Goal: Task Accomplishment & Management: Complete application form

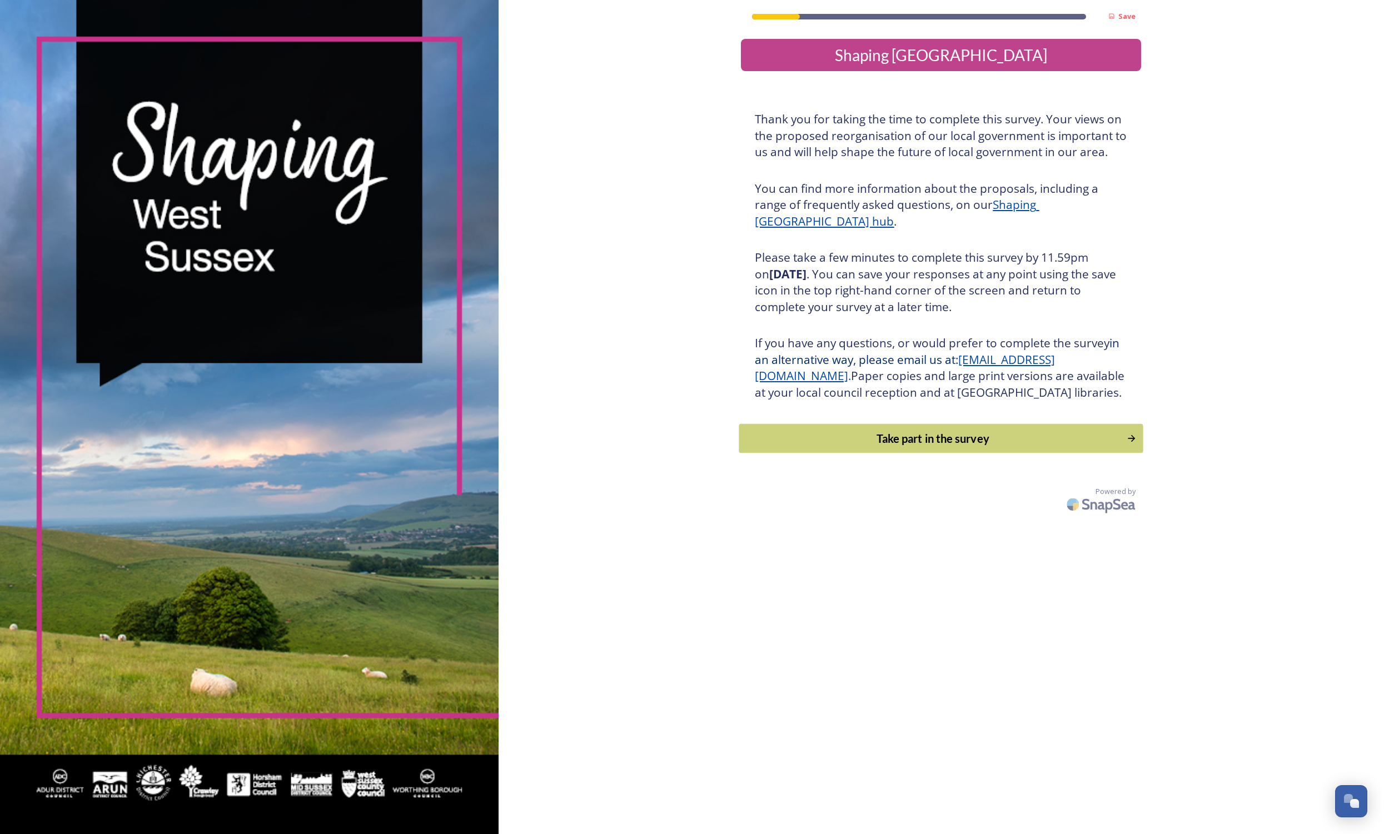
click at [825, 454] on button "Take part in the survey" at bounding box center [941, 438] width 404 height 29
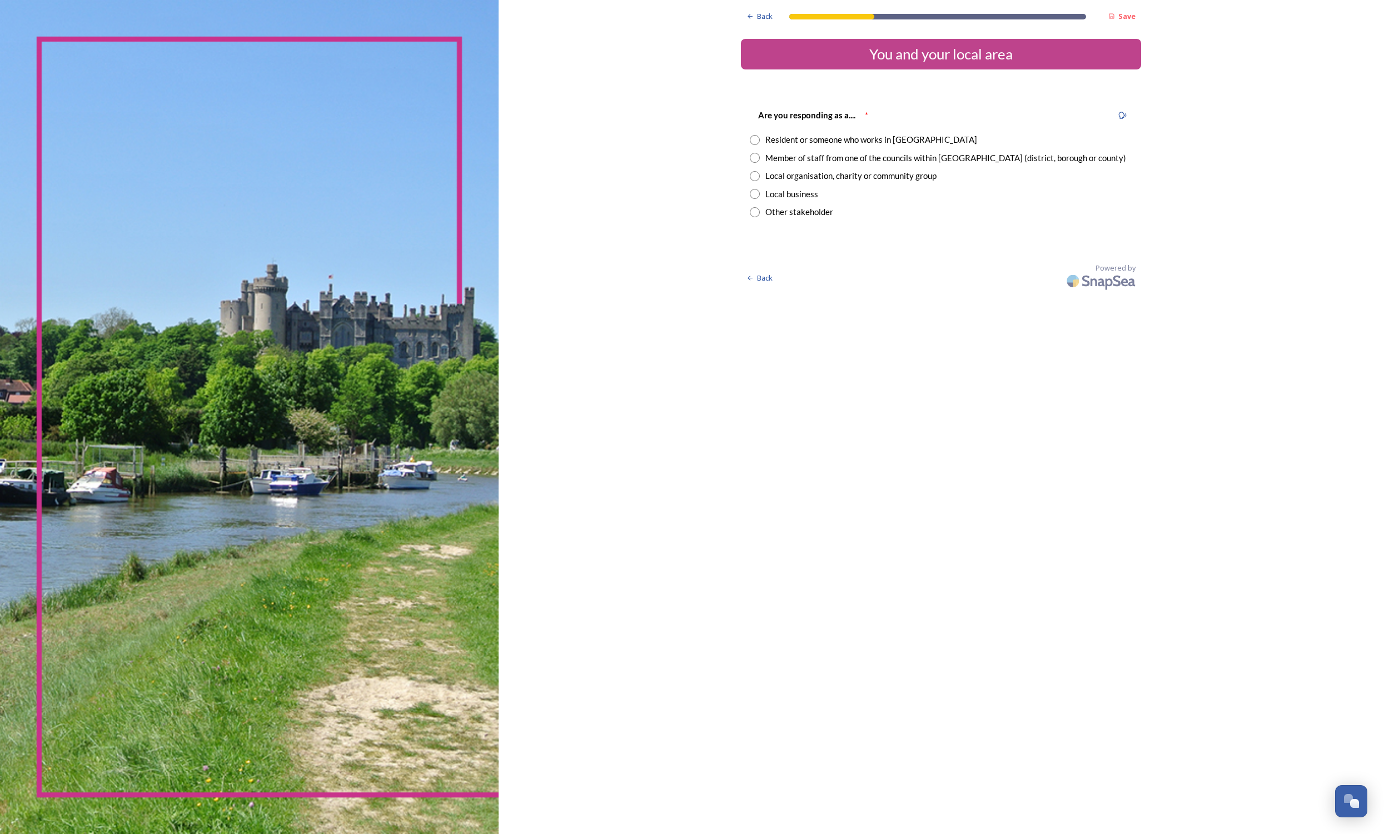
click at [741, 129] on div "Are you responding as a.... * Resident or someone who works in [GEOGRAPHIC_DATA…" at bounding box center [941, 163] width 400 height 132
click at [765, 138] on div "Resident or someone who works in [GEOGRAPHIC_DATA]" at bounding box center [871, 139] width 212 height 13
radio input "true"
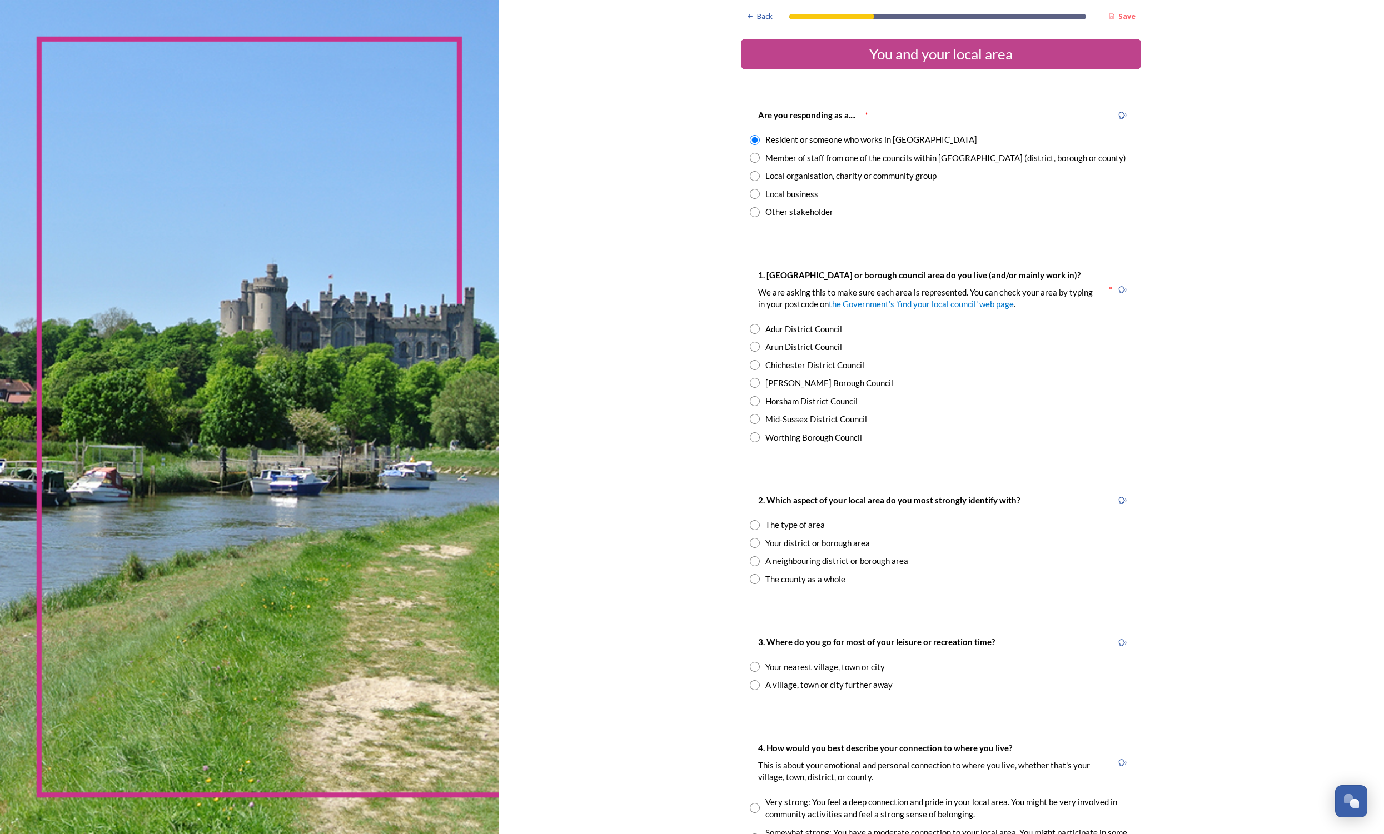
click at [765, 382] on div "[PERSON_NAME] Borough Council" at bounding box center [829, 383] width 128 height 13
radio input "true"
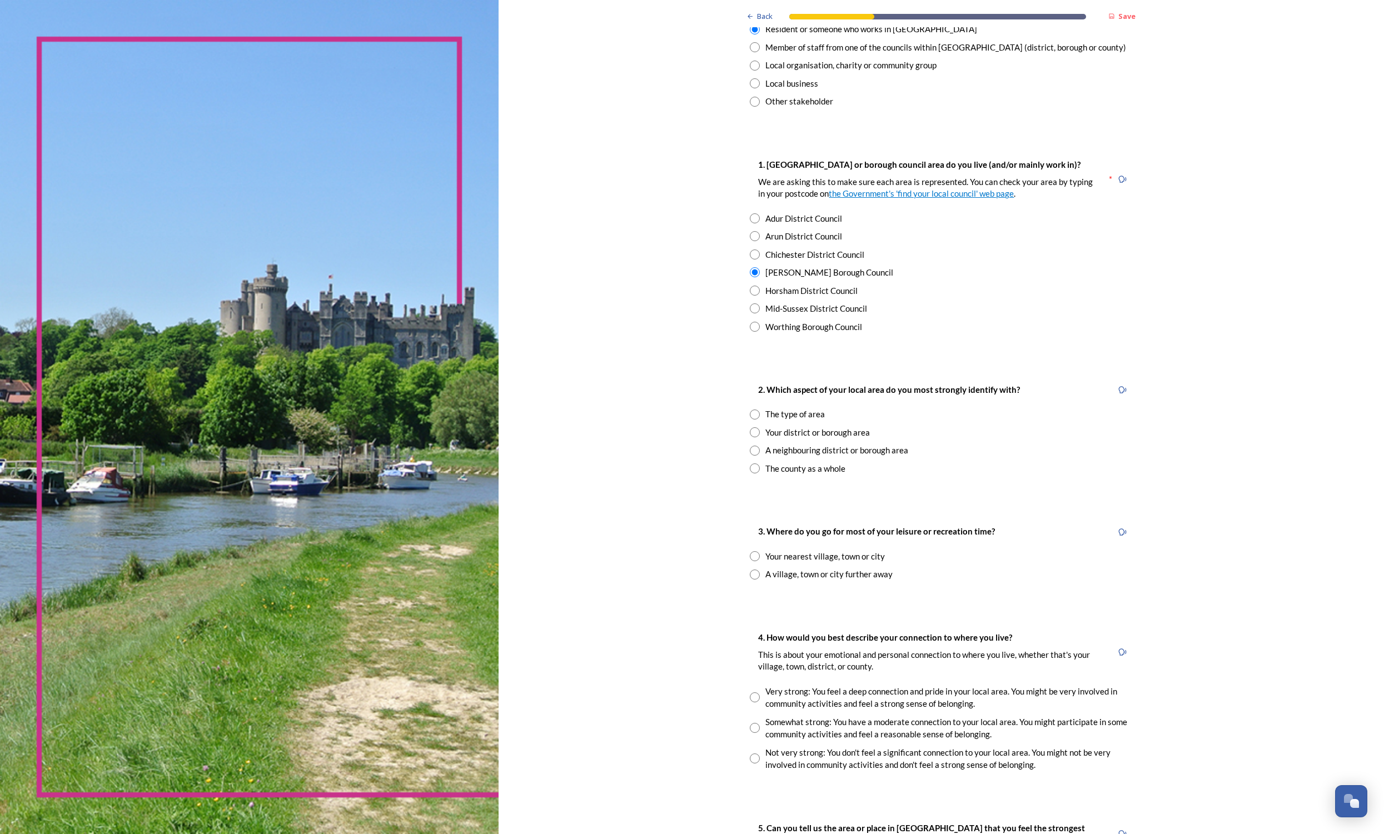
scroll to position [112, 0]
click at [765, 465] on div "The county as a whole" at bounding box center [805, 467] width 80 height 13
radio input "true"
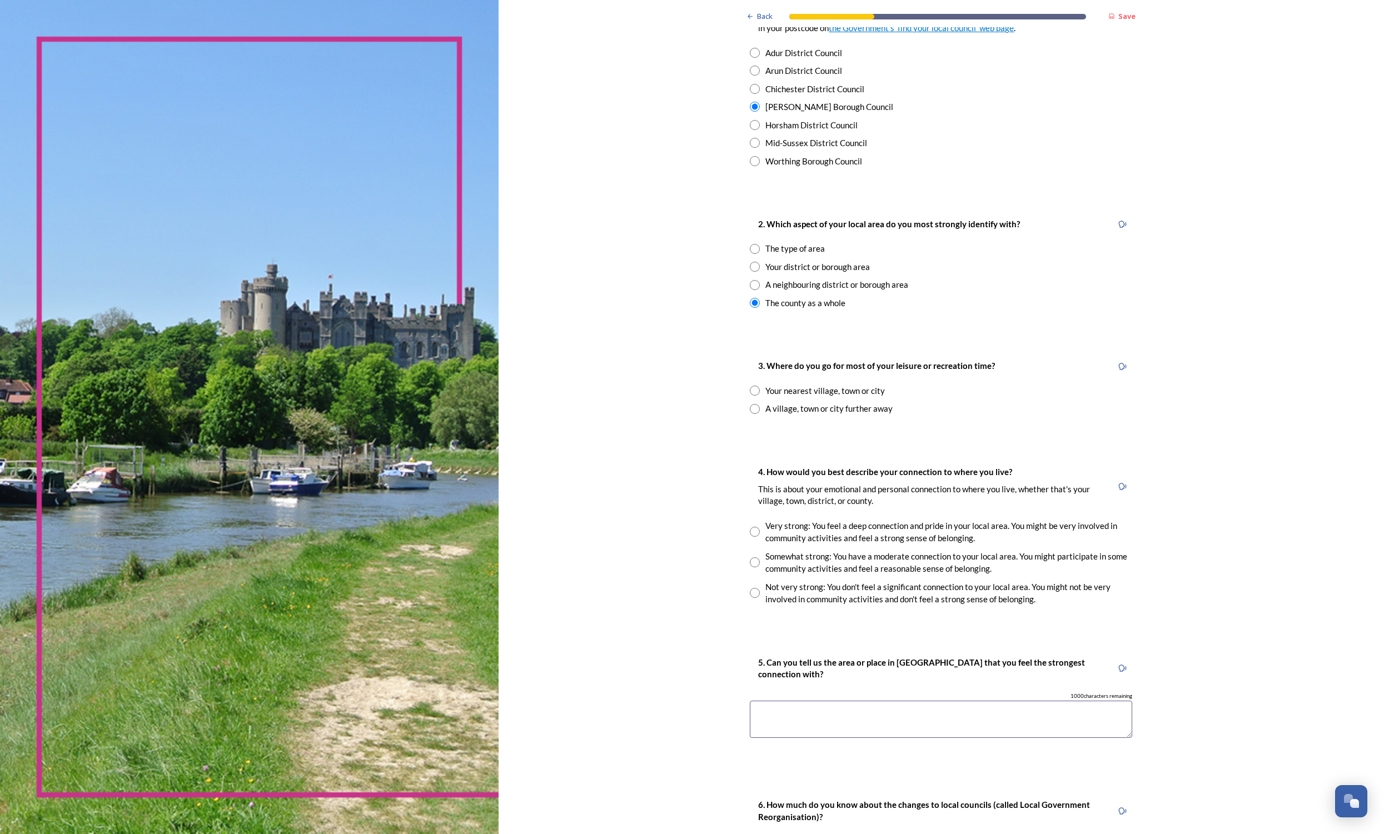
scroll to position [285, 0]
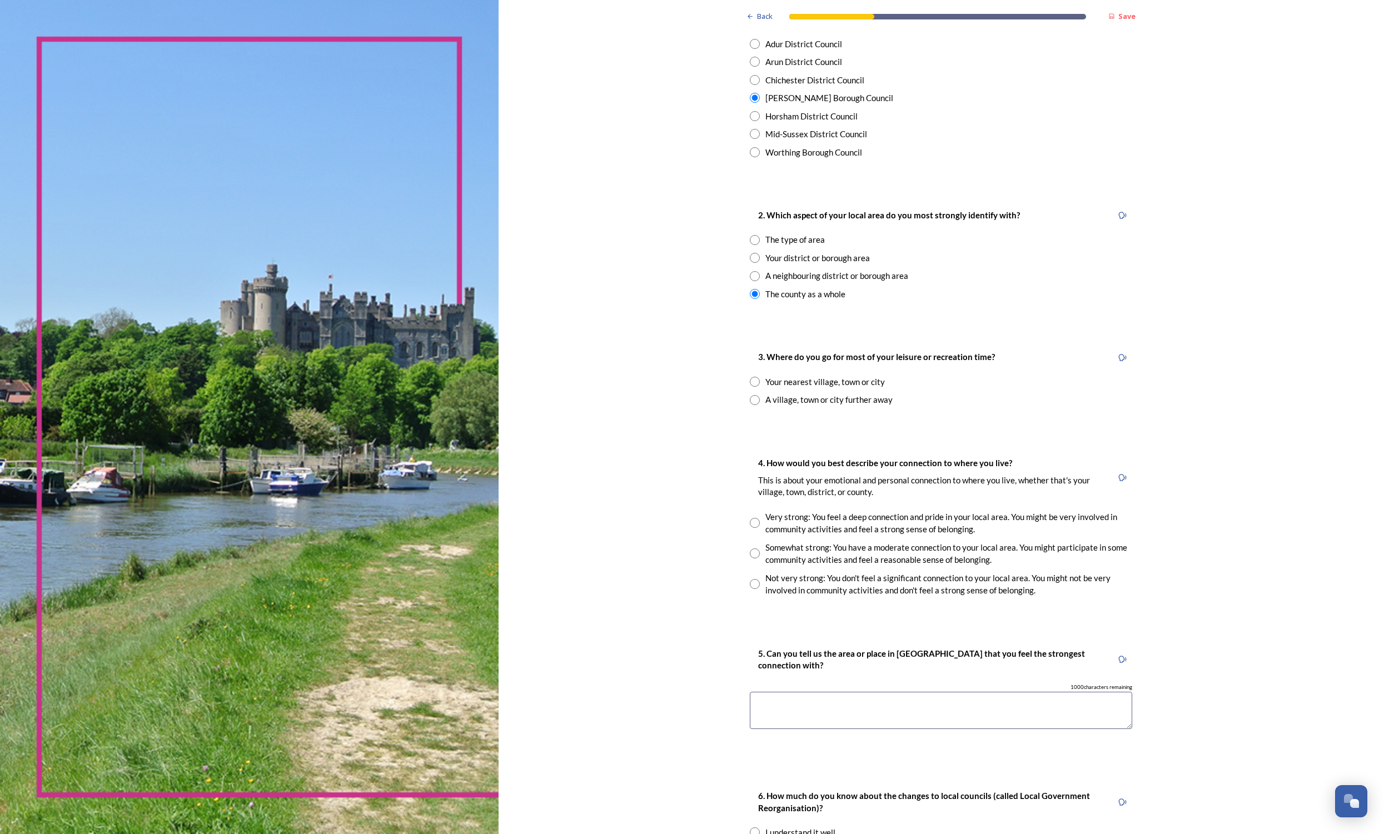
click at [765, 395] on div "A village, town or city further away" at bounding box center [828, 400] width 127 height 13
radio input "true"
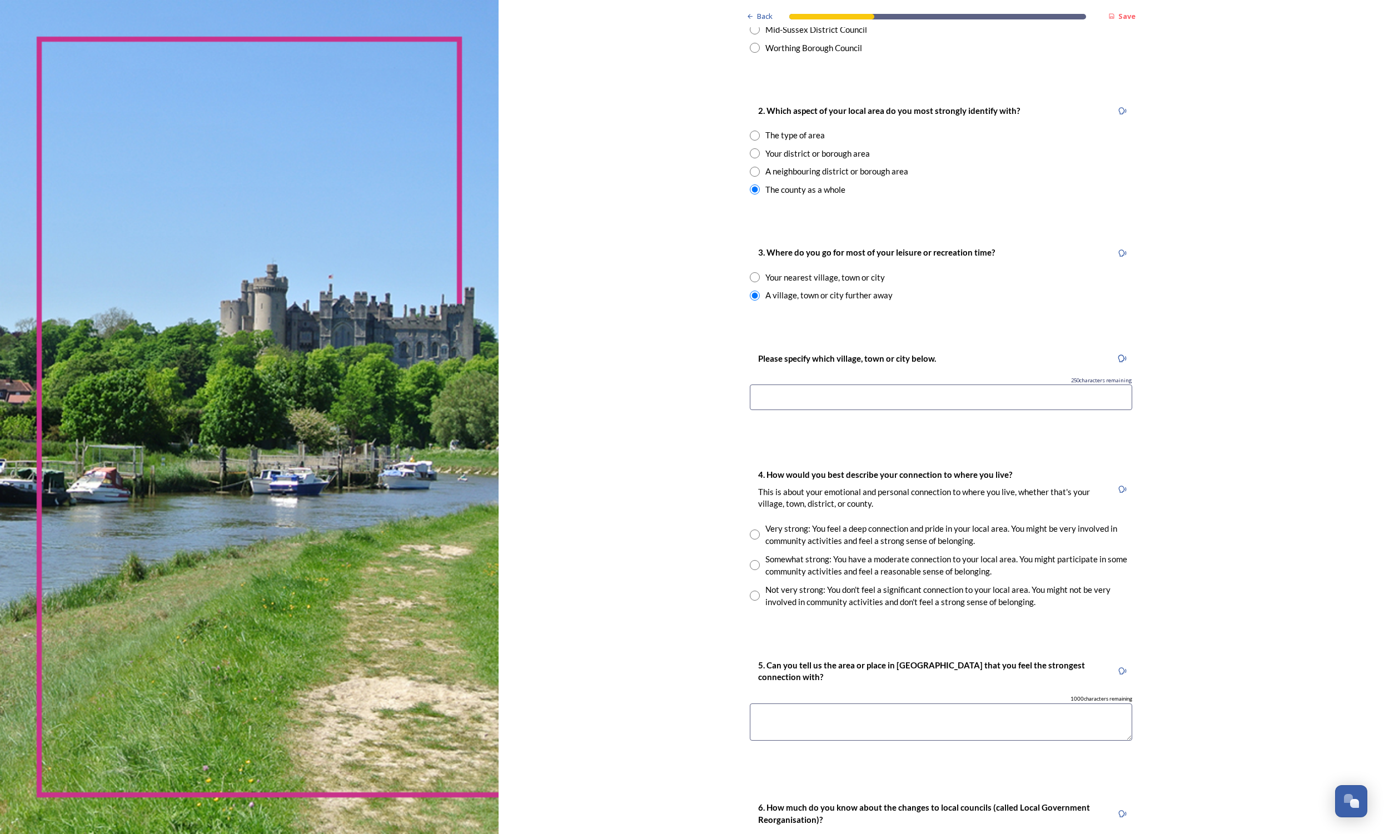
scroll to position [394, 0]
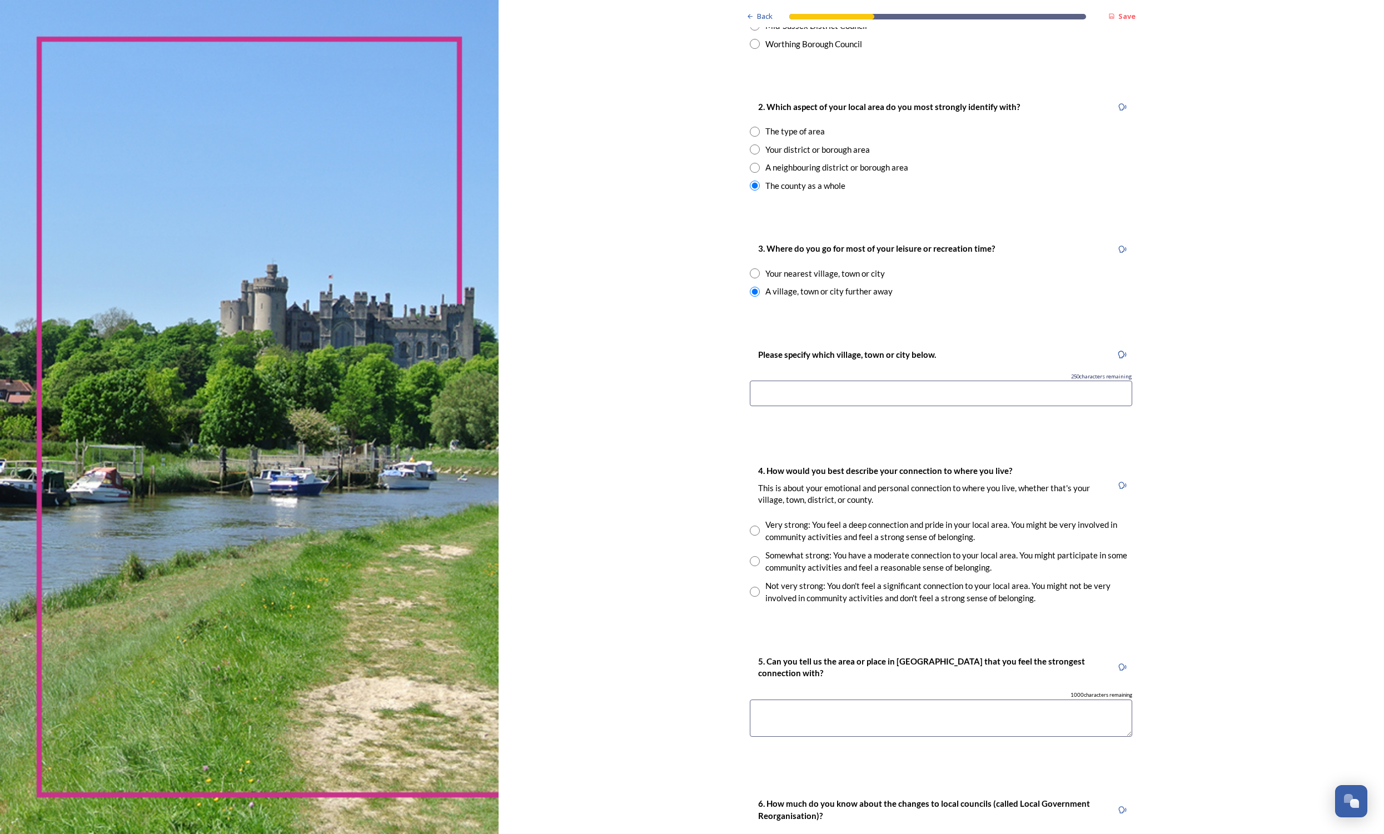
click at [881, 386] on input at bounding box center [941, 394] width 382 height 26
type input "Braunton Devon"
click at [765, 580] on div "Not very strong: You don't feel a significant connection to your local area. Yo…" at bounding box center [948, 592] width 367 height 25
radio input "true"
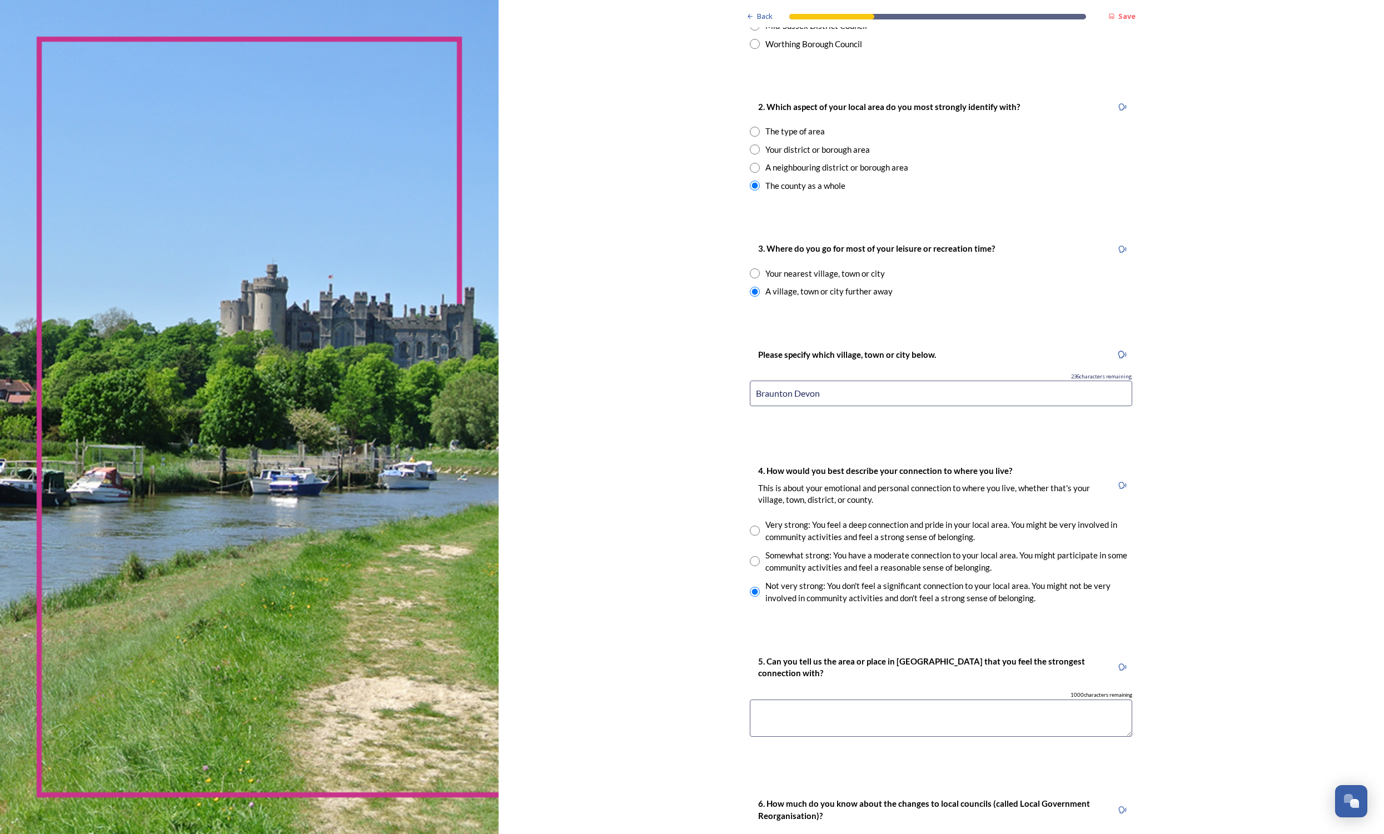
click at [799, 708] on textarea at bounding box center [941, 718] width 382 height 37
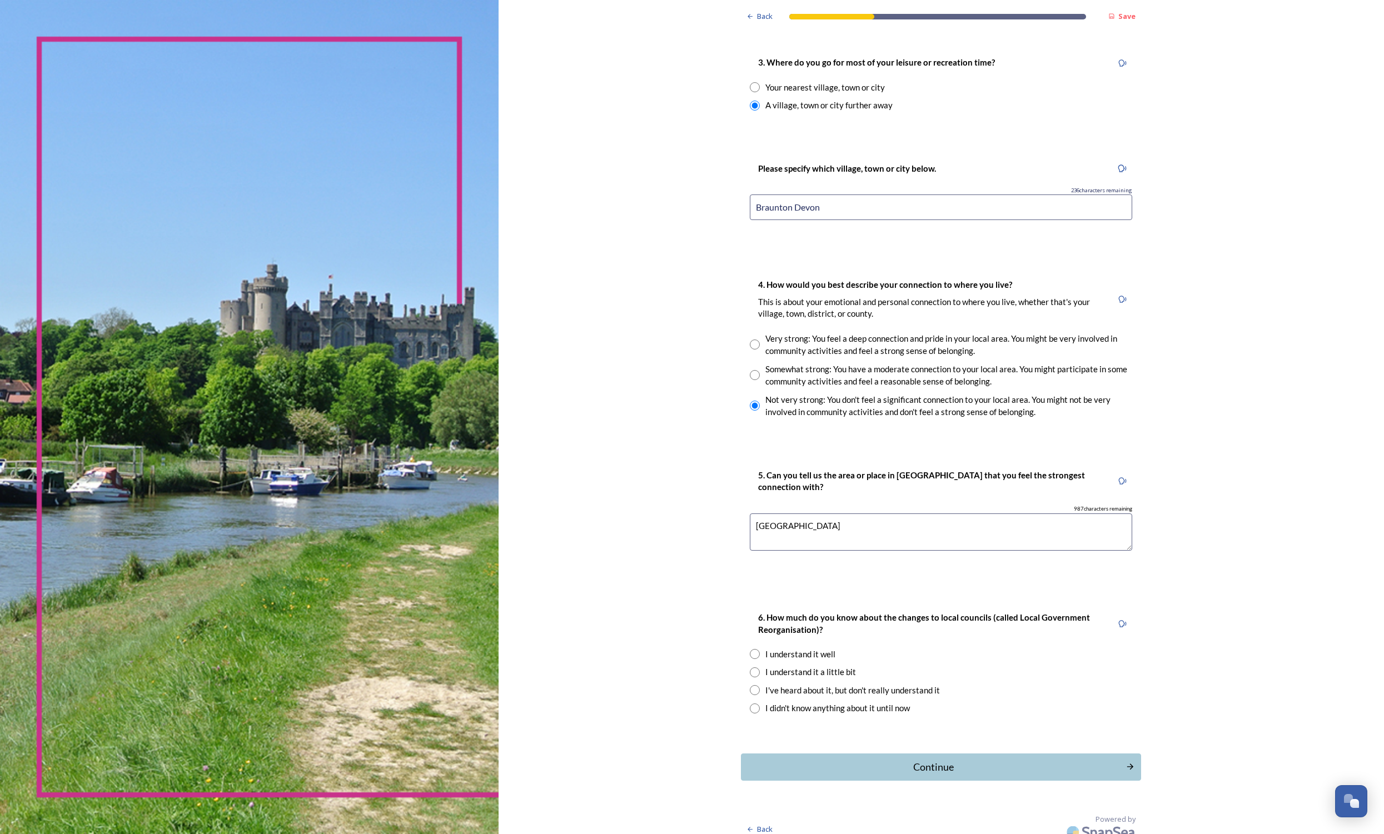
scroll to position [578, 0]
type textarea "[GEOGRAPHIC_DATA]"
drag, startPoint x: 734, startPoint y: 664, endPoint x: 803, endPoint y: 669, distance: 69.7
click at [765, 668] on div "I understand it a little bit" at bounding box center [810, 674] width 91 height 13
radio input "true"
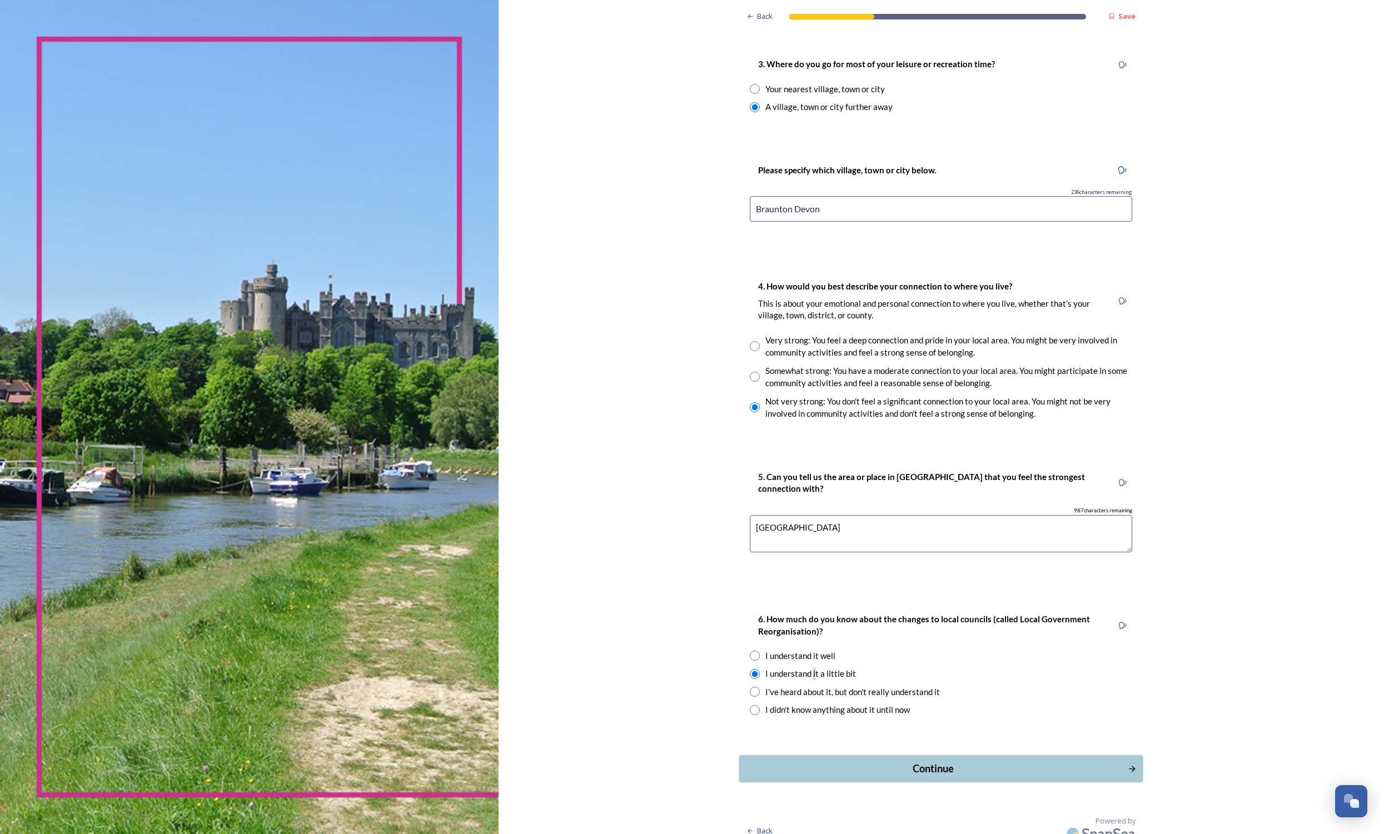
click at [898, 761] on div "Continue" at bounding box center [933, 768] width 376 height 15
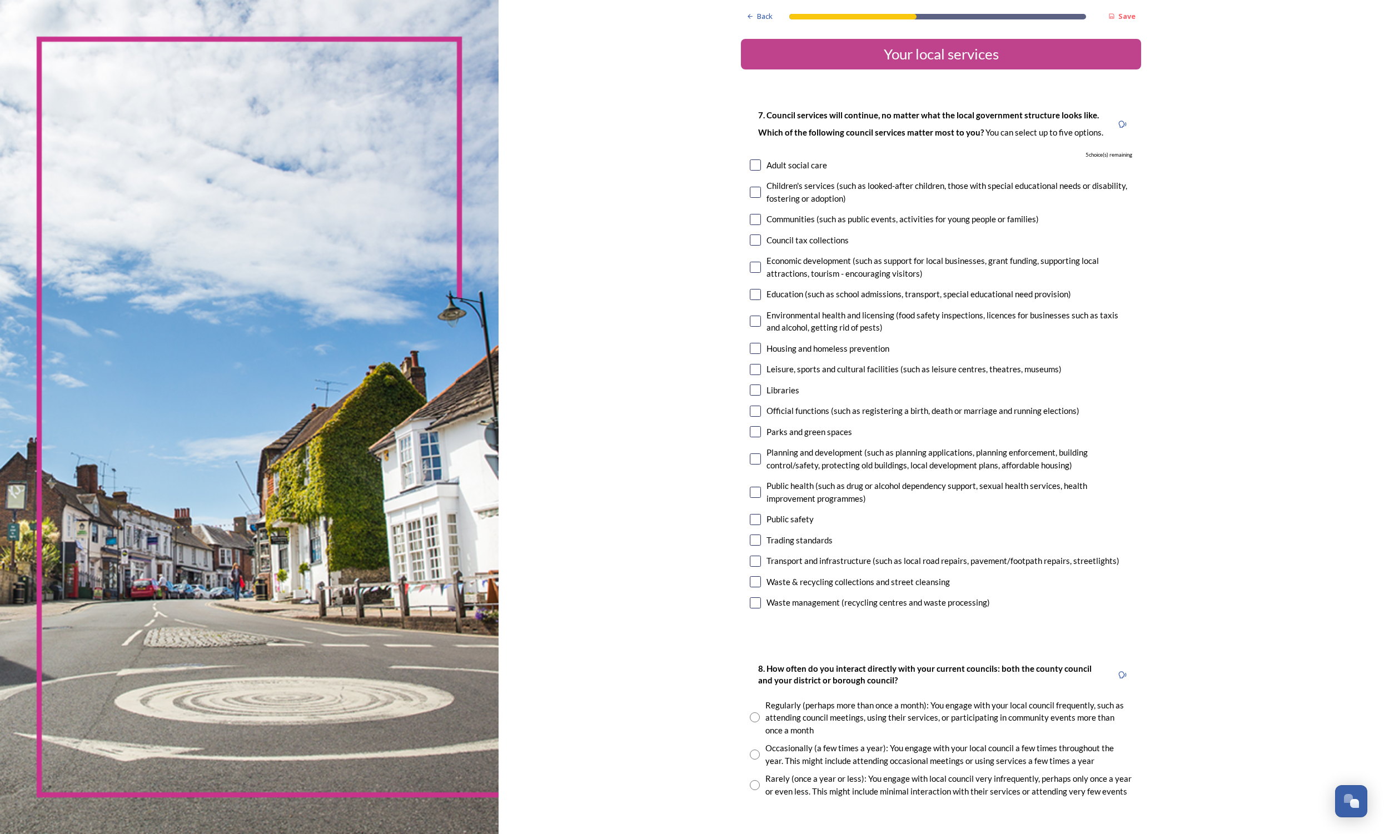
click at [766, 427] on div "Parks and green spaces" at bounding box center [809, 432] width 86 height 13
checkbox input "true"
click at [766, 513] on div "Public safety" at bounding box center [789, 519] width 47 height 13
checkbox input "true"
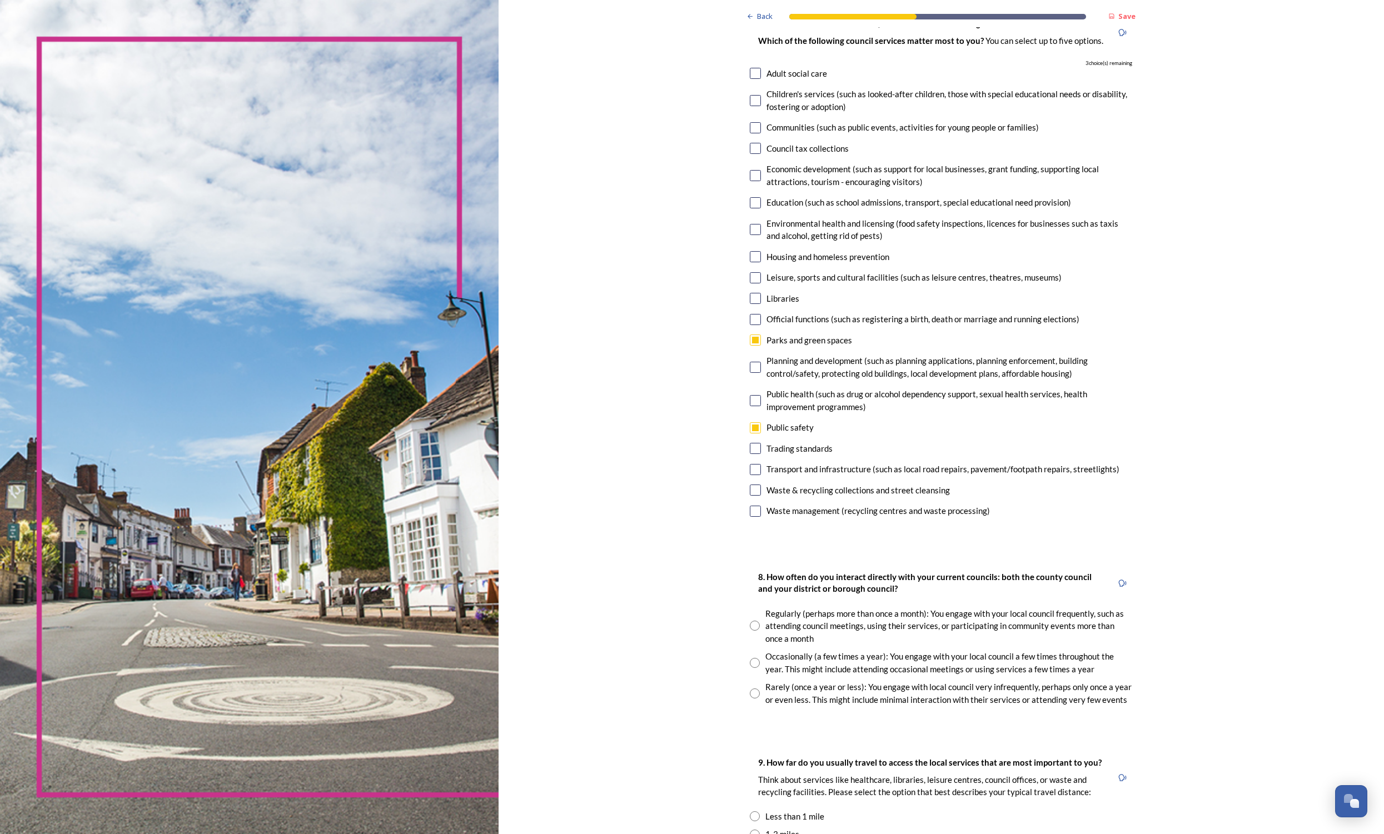
scroll to position [118, 0]
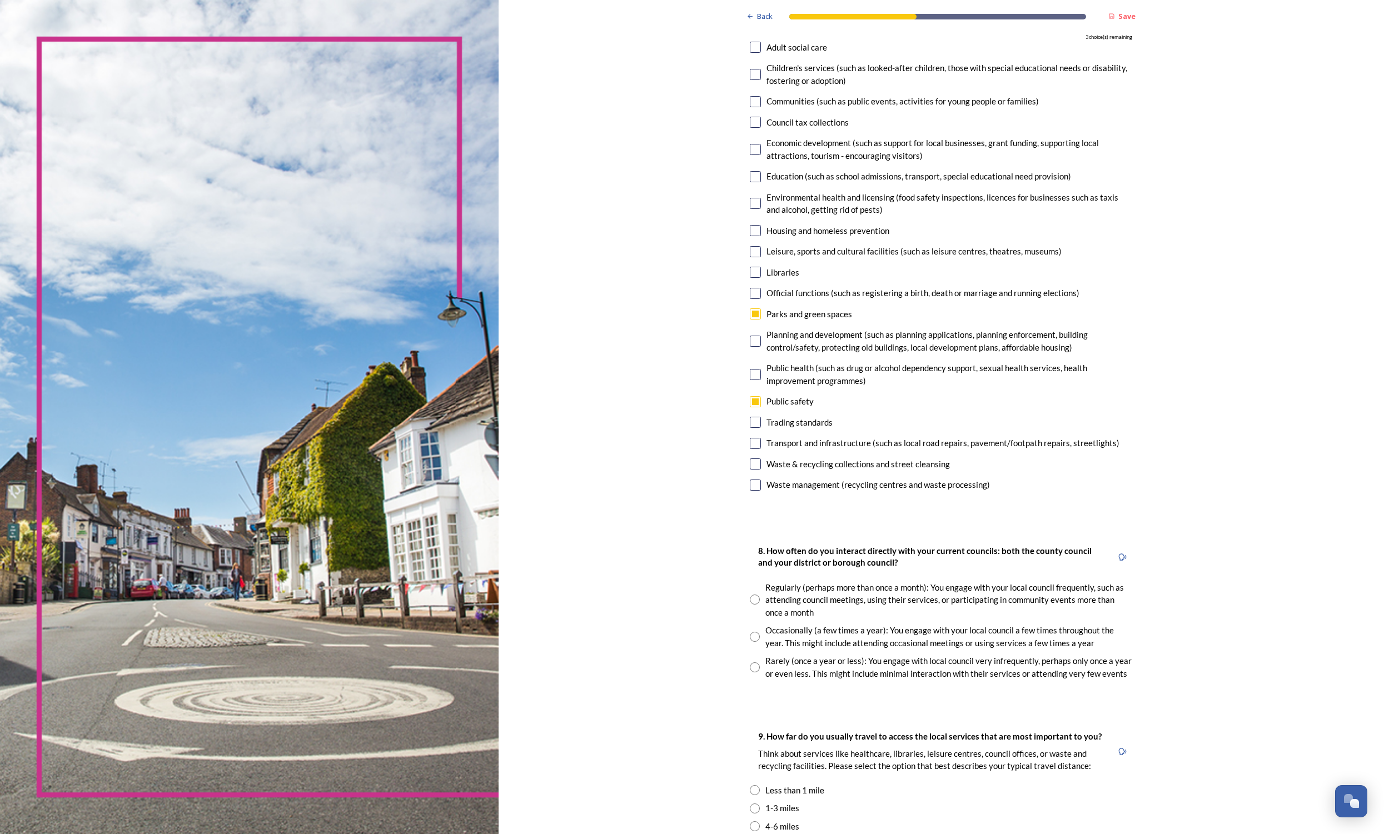
click at [766, 458] on div "Waste & recycling collections and street cleansing" at bounding box center [857, 464] width 183 height 13
checkbox input "true"
click at [766, 482] on div "Waste management (recycling centres and waste processing)" at bounding box center [877, 485] width 223 height 13
checkbox input "true"
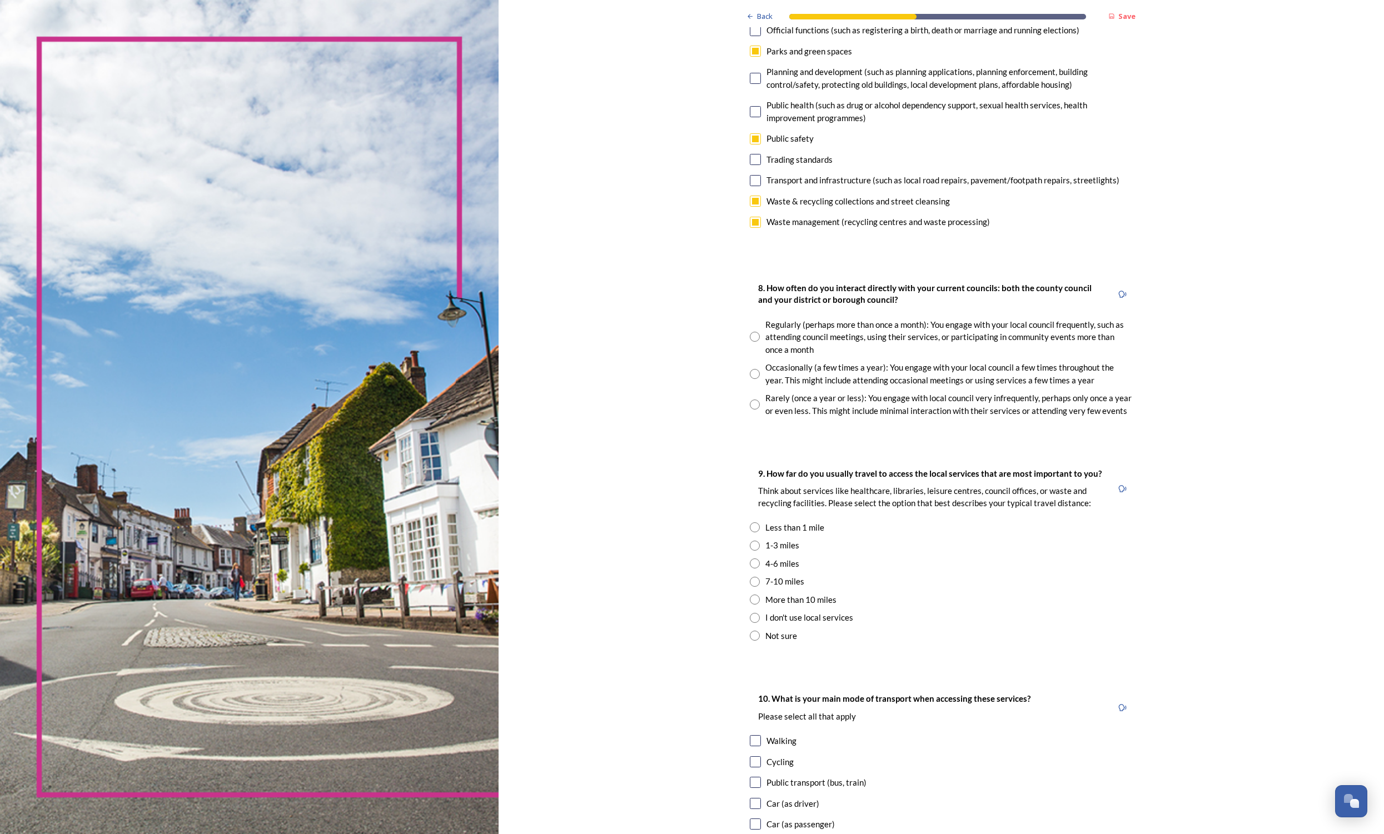
scroll to position [381, 0]
click at [750, 397] on div "Rarely (once a year or less): You engage with local council very infrequently, …" at bounding box center [941, 403] width 382 height 25
radio input "true"
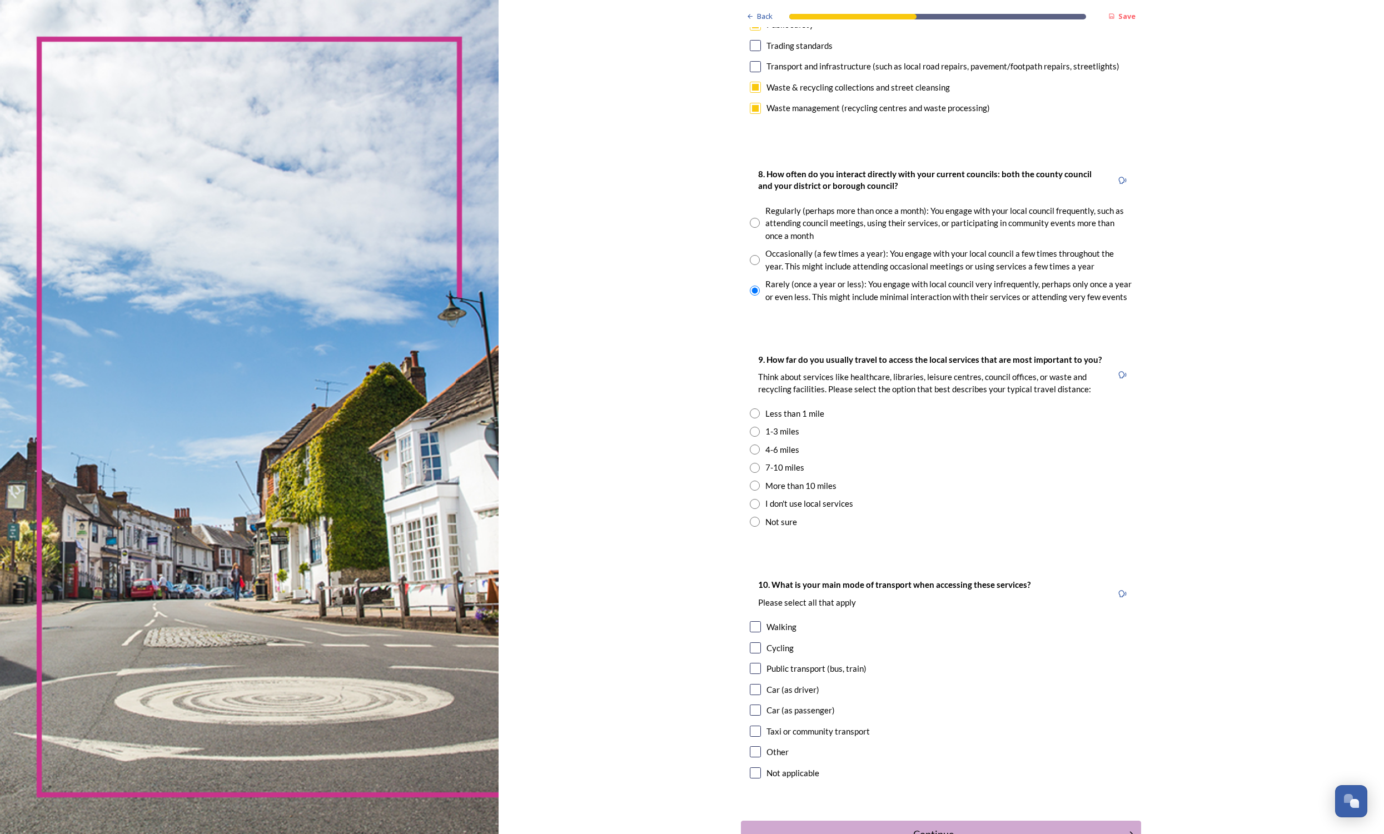
scroll to position [508, 0]
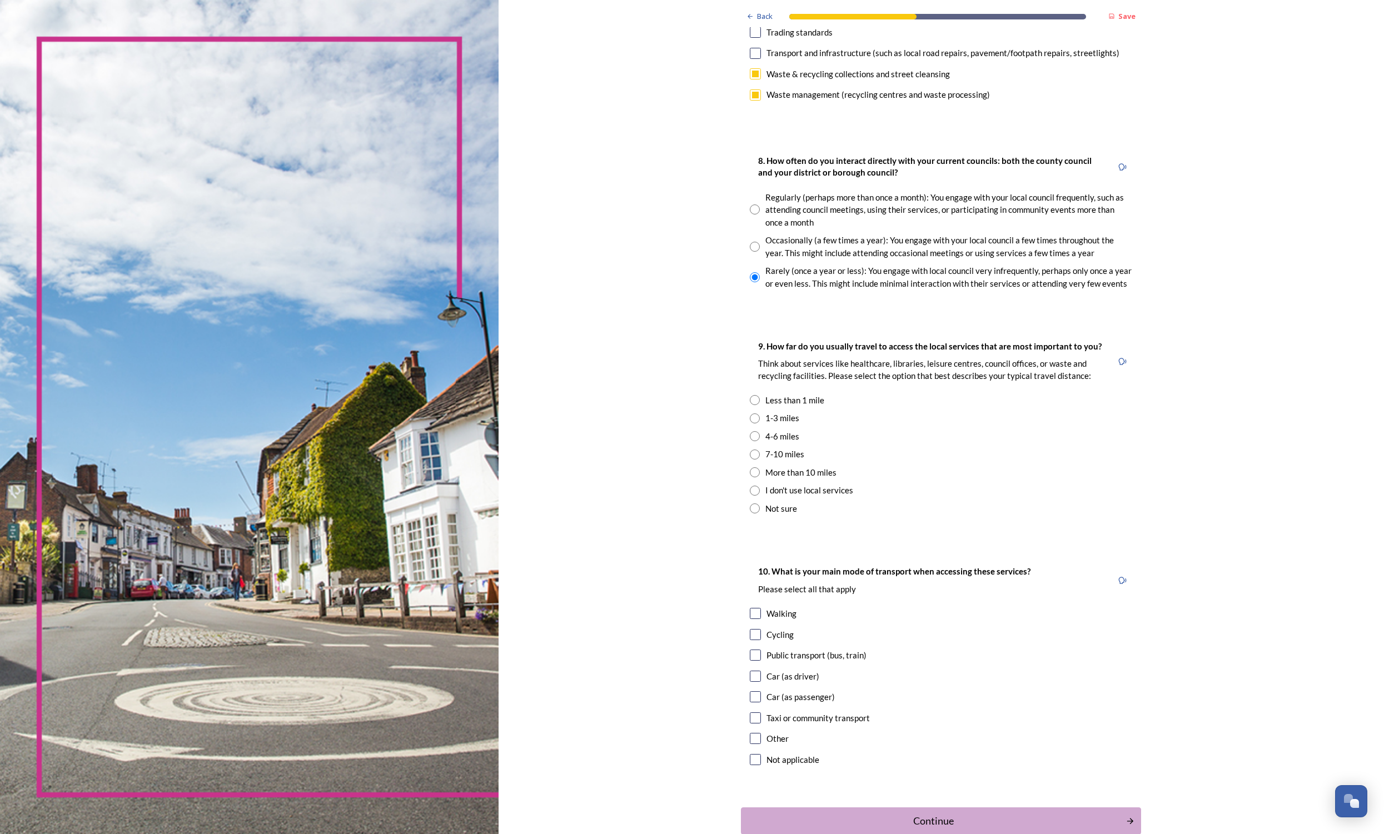
click at [765, 412] on div "1-3 miles" at bounding box center [782, 418] width 34 height 13
radio input "true"
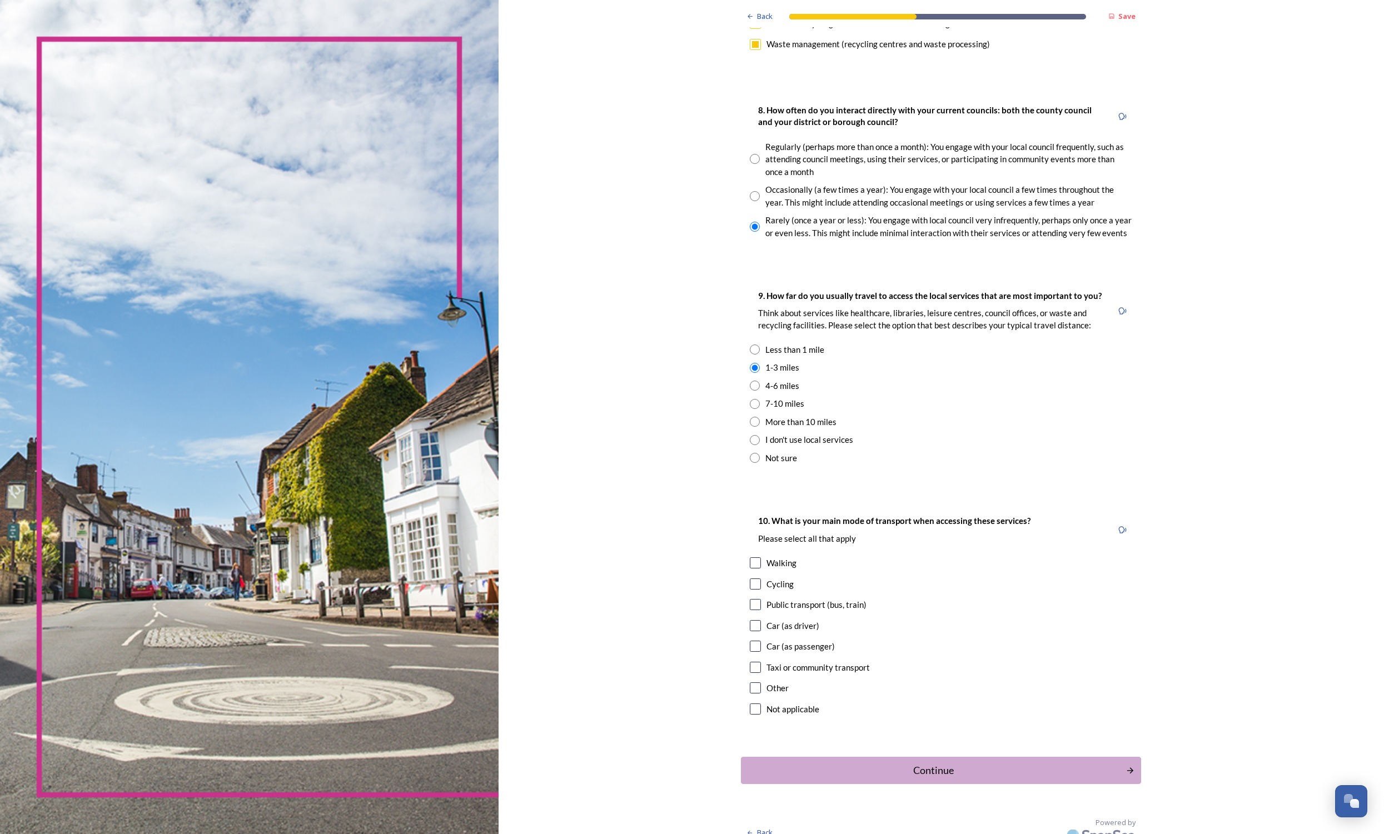
scroll to position [558, 0]
click at [766, 620] on div "Car (as driver)" at bounding box center [792, 626] width 53 height 13
checkbox input "true"
click at [868, 758] on button "Continue" at bounding box center [941, 771] width 404 height 27
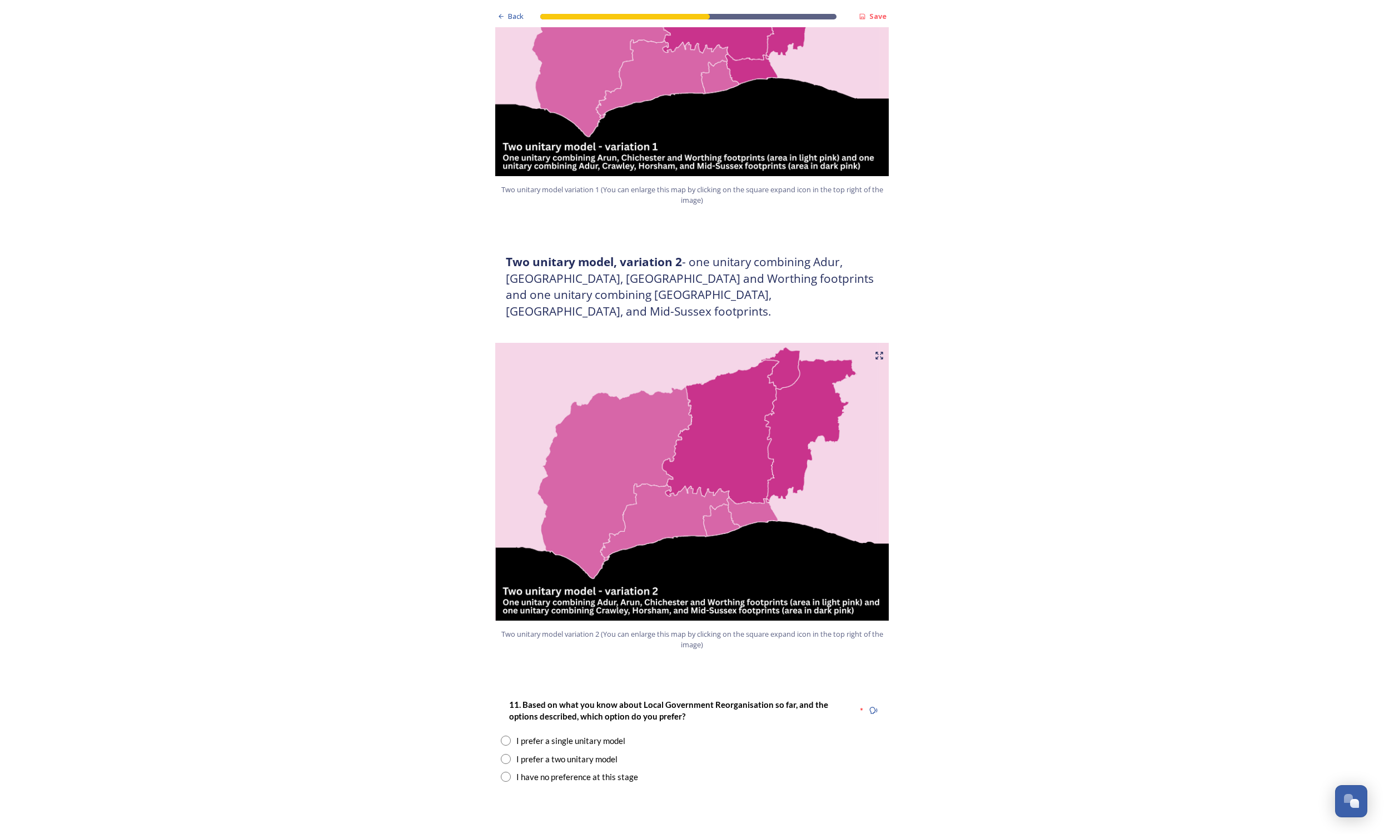
scroll to position [858, 0]
click at [555, 734] on div "I prefer a single unitary model" at bounding box center [570, 740] width 109 height 13
radio input "true"
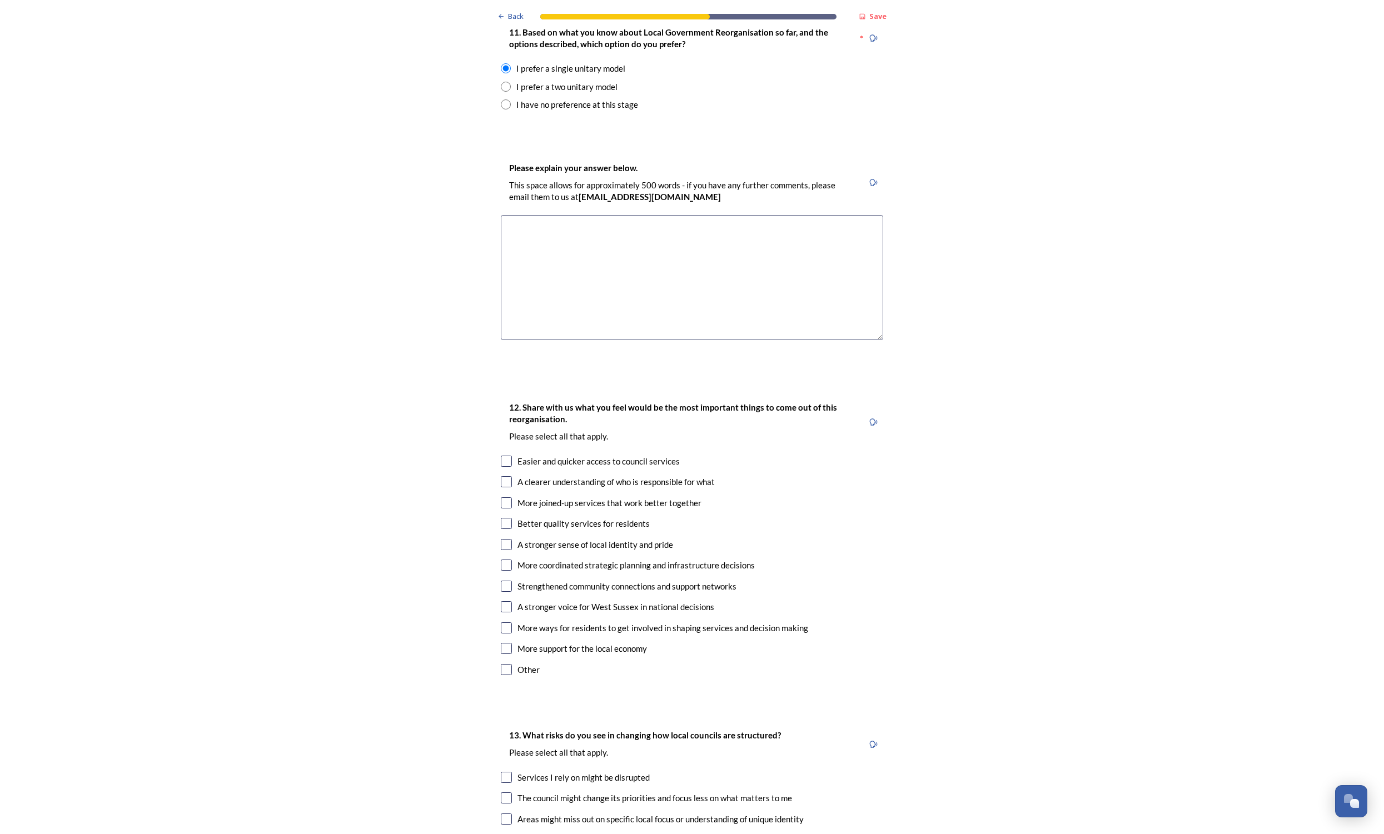
scroll to position [1532, 0]
click at [570, 495] on div "More joined-up services that work better together" at bounding box center [609, 501] width 184 height 13
checkbox input "true"
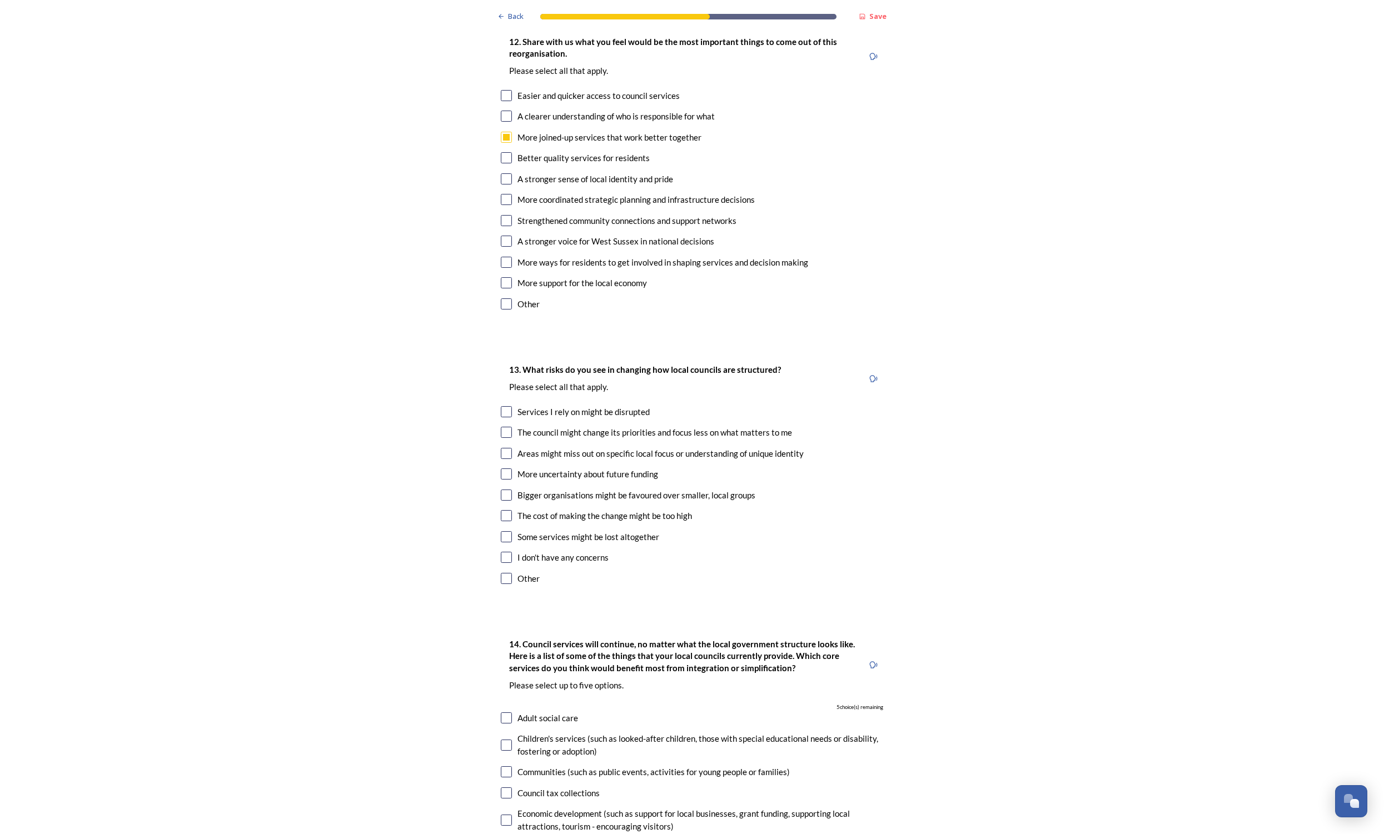
scroll to position [1896, 0]
click at [525, 571] on div "Other" at bounding box center [528, 577] width 22 height 13
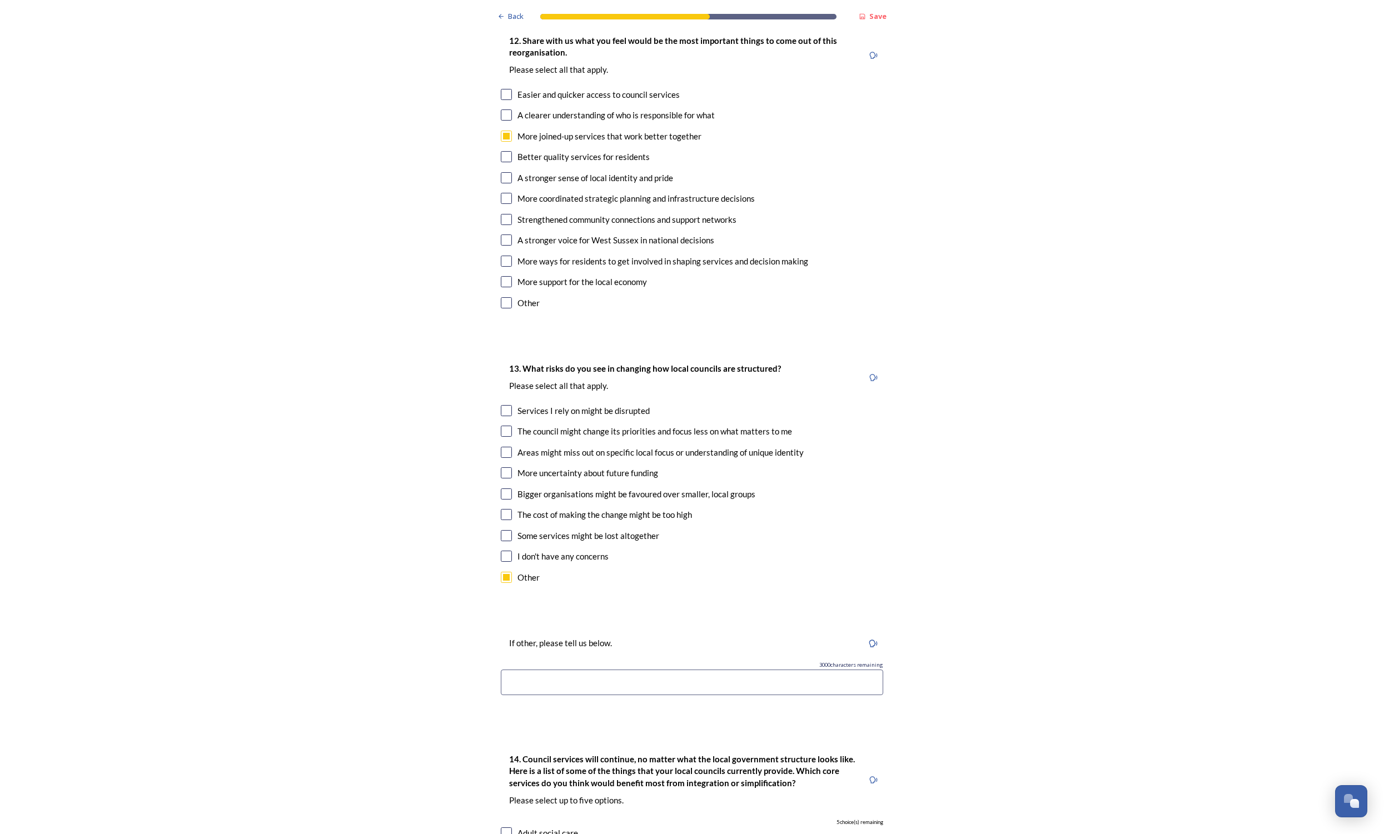
checkbox input "true"
click at [580, 670] on input at bounding box center [692, 683] width 382 height 26
type input "religion will get in the way"
drag, startPoint x: 601, startPoint y: 631, endPoint x: 745, endPoint y: 524, distance: 179.5
click at [745, 571] on div "Other" at bounding box center [692, 577] width 382 height 13
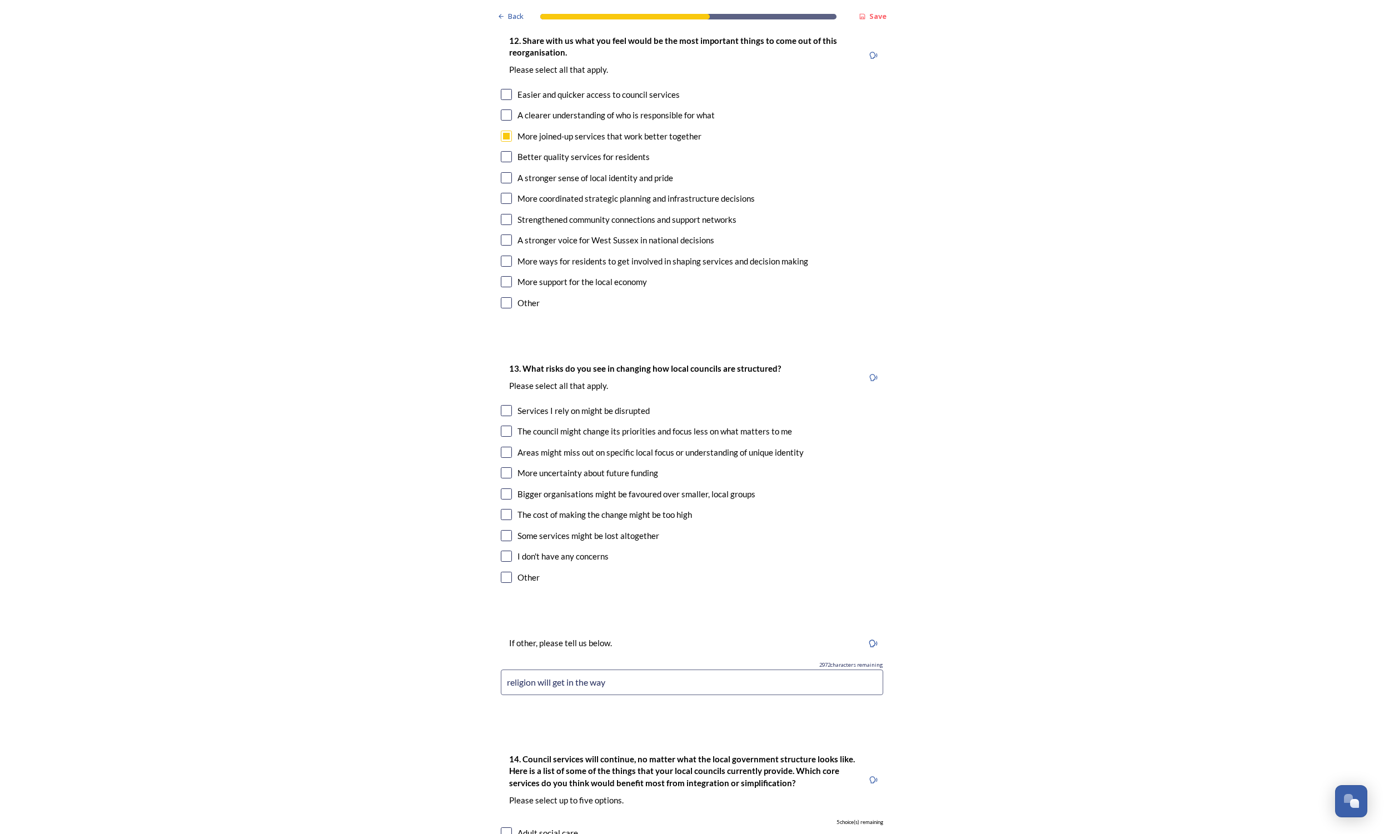
checkbox input "false"
